Goal: Find specific page/section: Find specific page/section

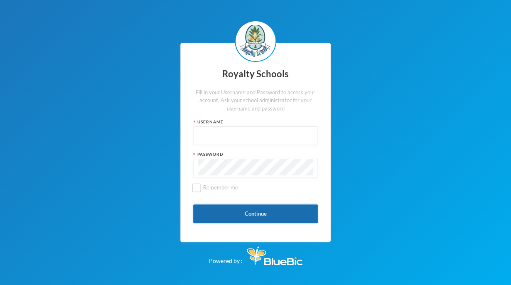
type input "admin"
click at [282, 211] on button "Continue" at bounding box center [255, 213] width 125 height 19
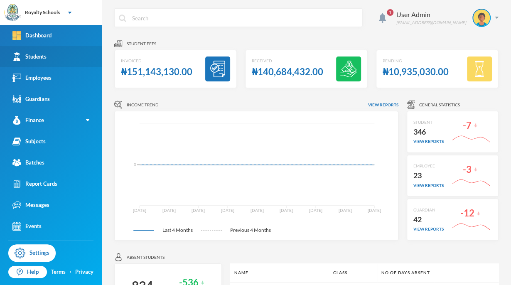
click at [88, 54] on link "Students" at bounding box center [51, 56] width 102 height 21
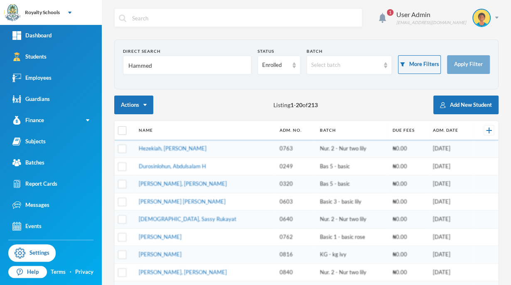
click at [164, 60] on input "Hammed" at bounding box center [186, 65] width 119 height 19
type input "H"
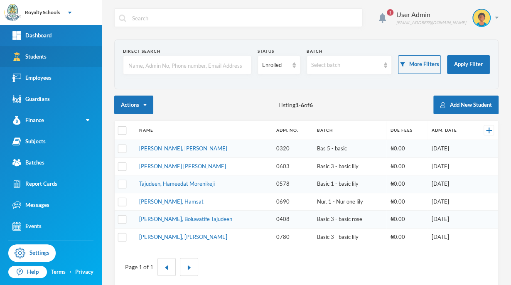
click at [88, 65] on link "Students" at bounding box center [51, 56] width 102 height 21
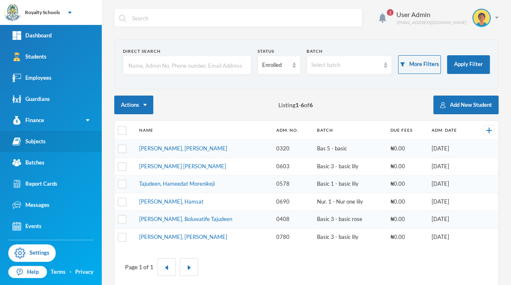
click at [46, 147] on link "Subjects" at bounding box center [51, 141] width 102 height 21
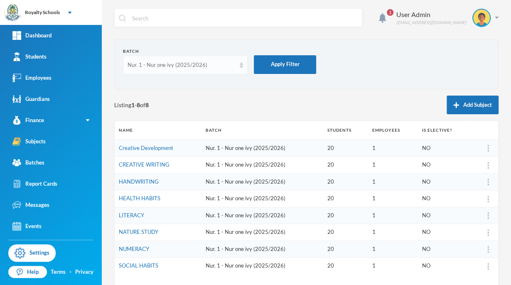
click at [208, 62] on div "Nur. 1 - Nur one ivy (2025/2026)" at bounding box center [181, 65] width 108 height 8
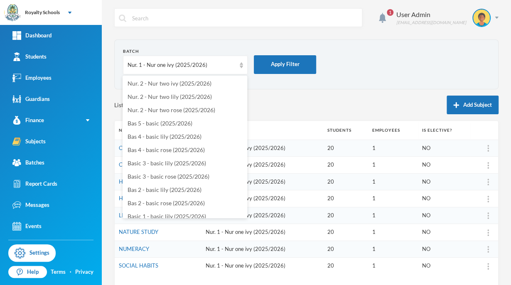
scroll to position [22, 0]
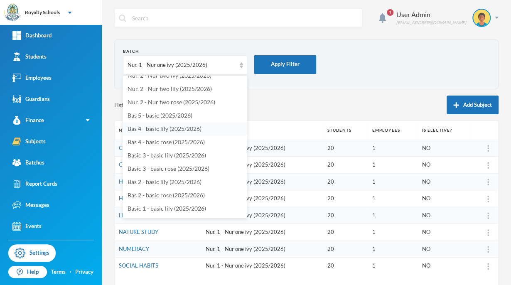
click at [191, 130] on span "Bas 4 - basic lily (2025/2026)" at bounding box center [164, 128] width 74 height 7
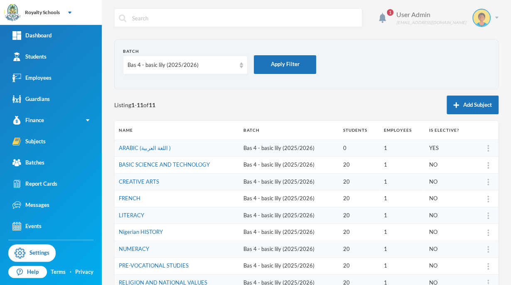
click at [494, 17] on img at bounding box center [496, 18] width 4 height 2
click at [471, 61] on button "Logout" at bounding box center [468, 60] width 37 height 12
